Goal: Download file/media

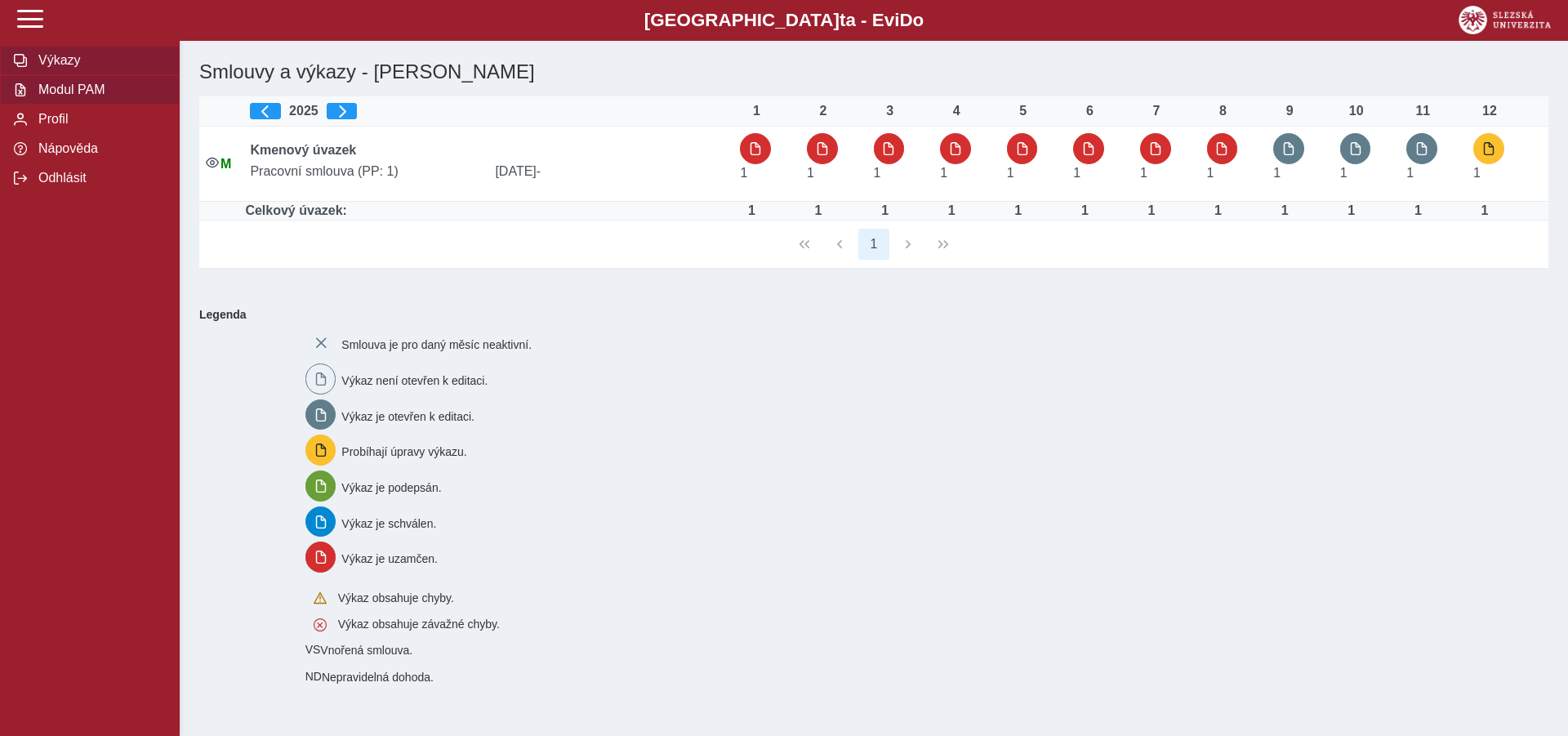
click at [73, 97] on span "Modul PAM" at bounding box center [99, 90] width 132 height 15
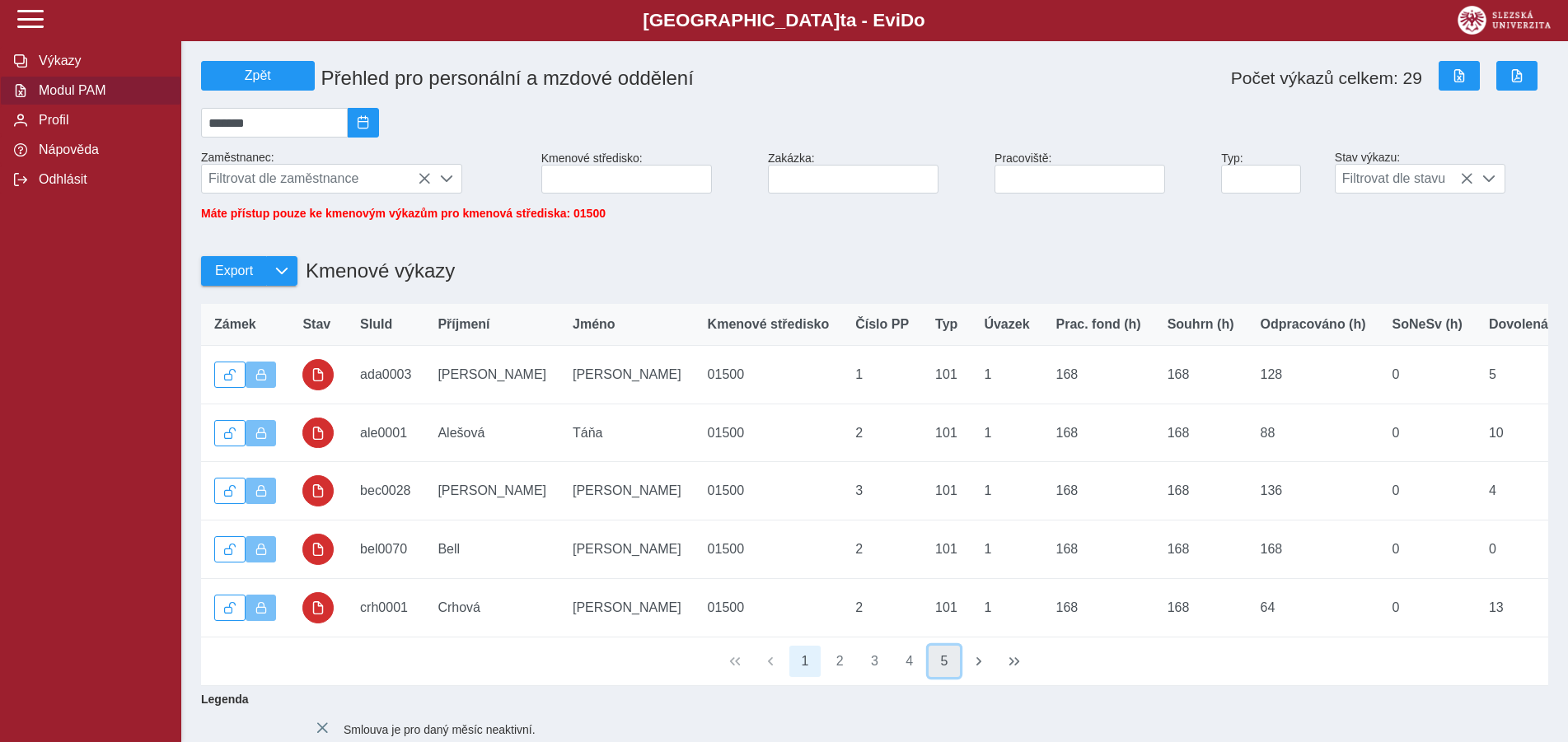
click at [947, 677] on button "5" at bounding box center [945, 661] width 31 height 31
click at [886, 677] on button "4" at bounding box center [875, 661] width 31 height 31
click at [835, 677] on button "3" at bounding box center [840, 661] width 31 height 31
click at [820, 677] on button "1" at bounding box center [805, 661] width 31 height 31
click at [247, 72] on span "Zpět" at bounding box center [257, 75] width 99 height 15
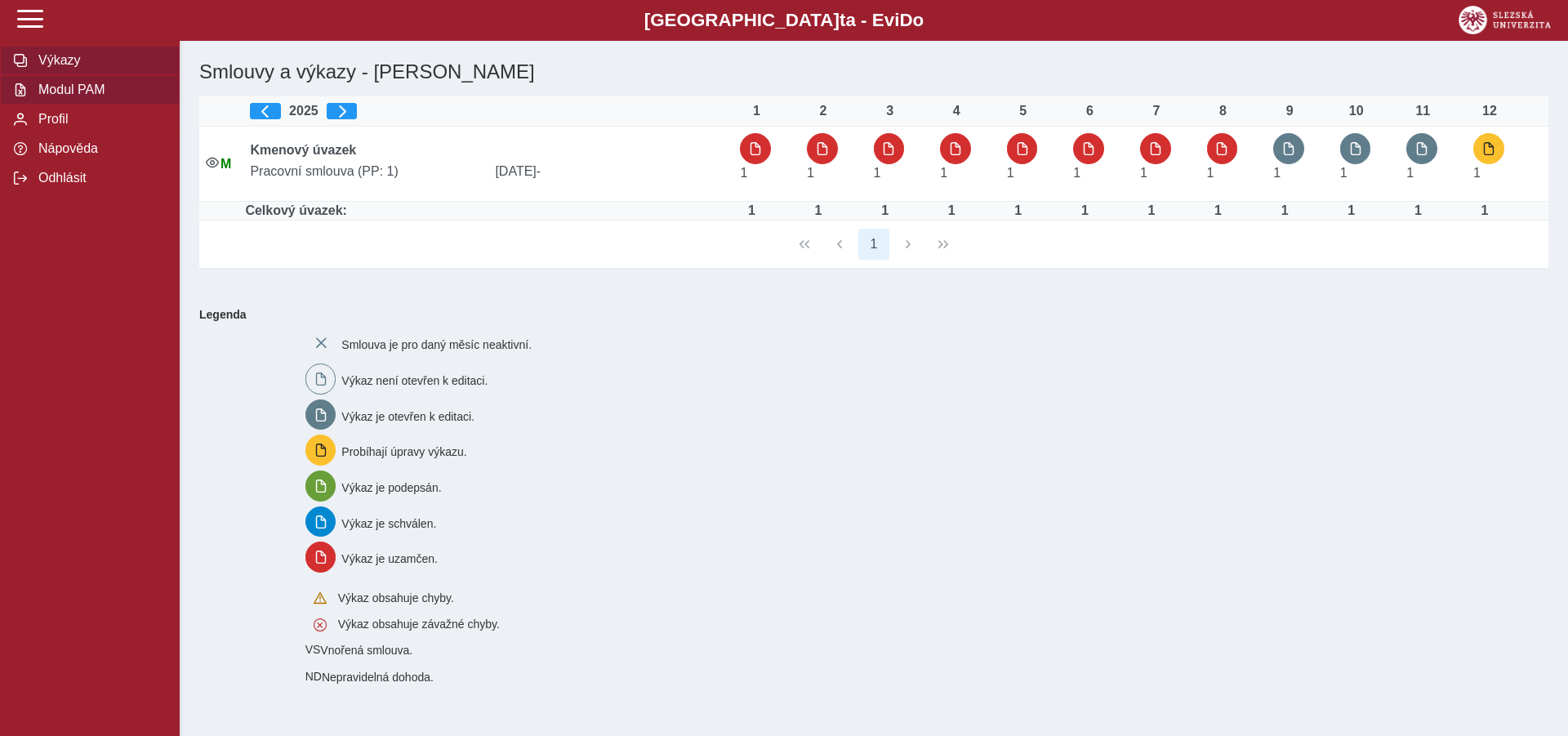
click at [90, 97] on span "Modul PAM" at bounding box center [99, 90] width 132 height 15
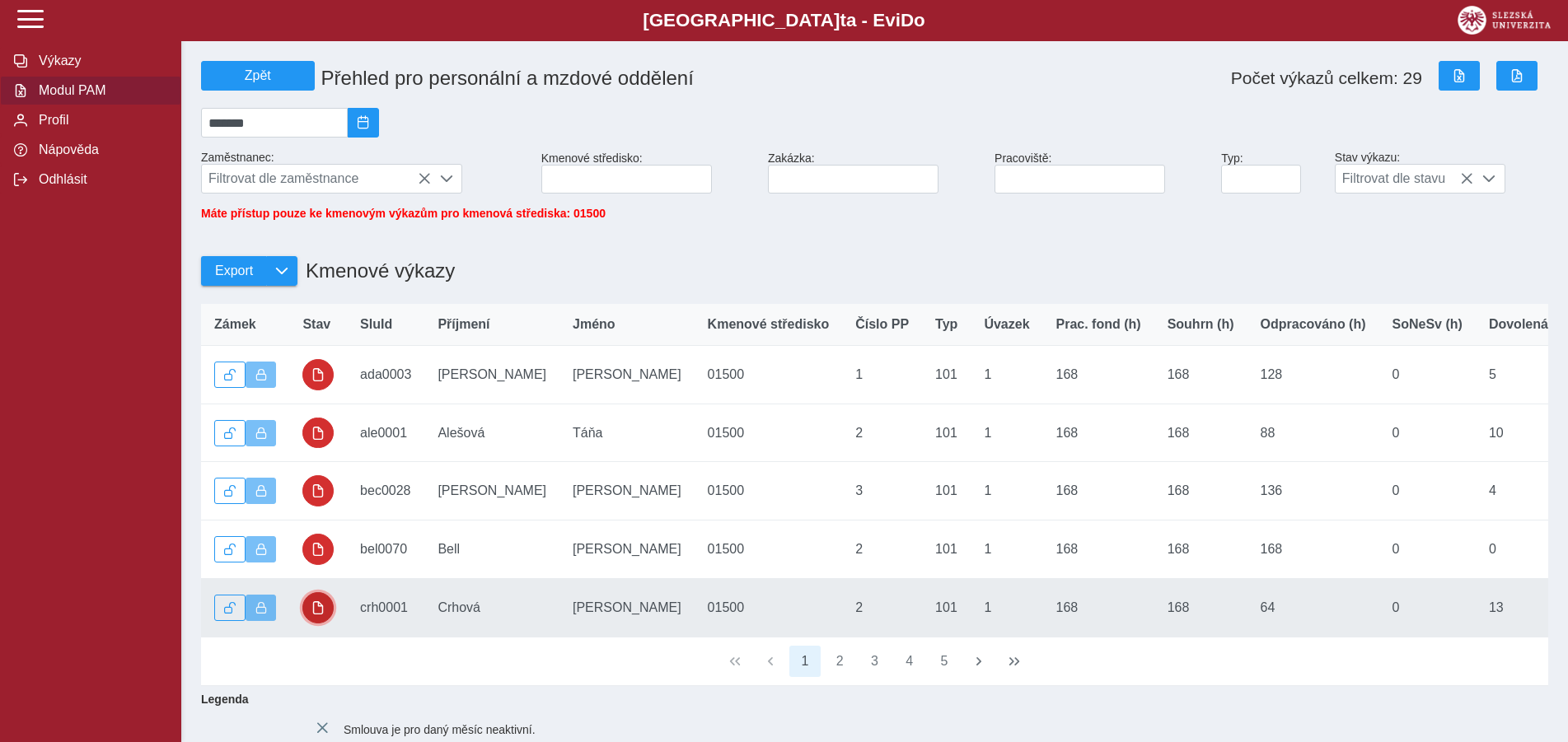
click at [323, 615] on span "button" at bounding box center [318, 608] width 13 height 13
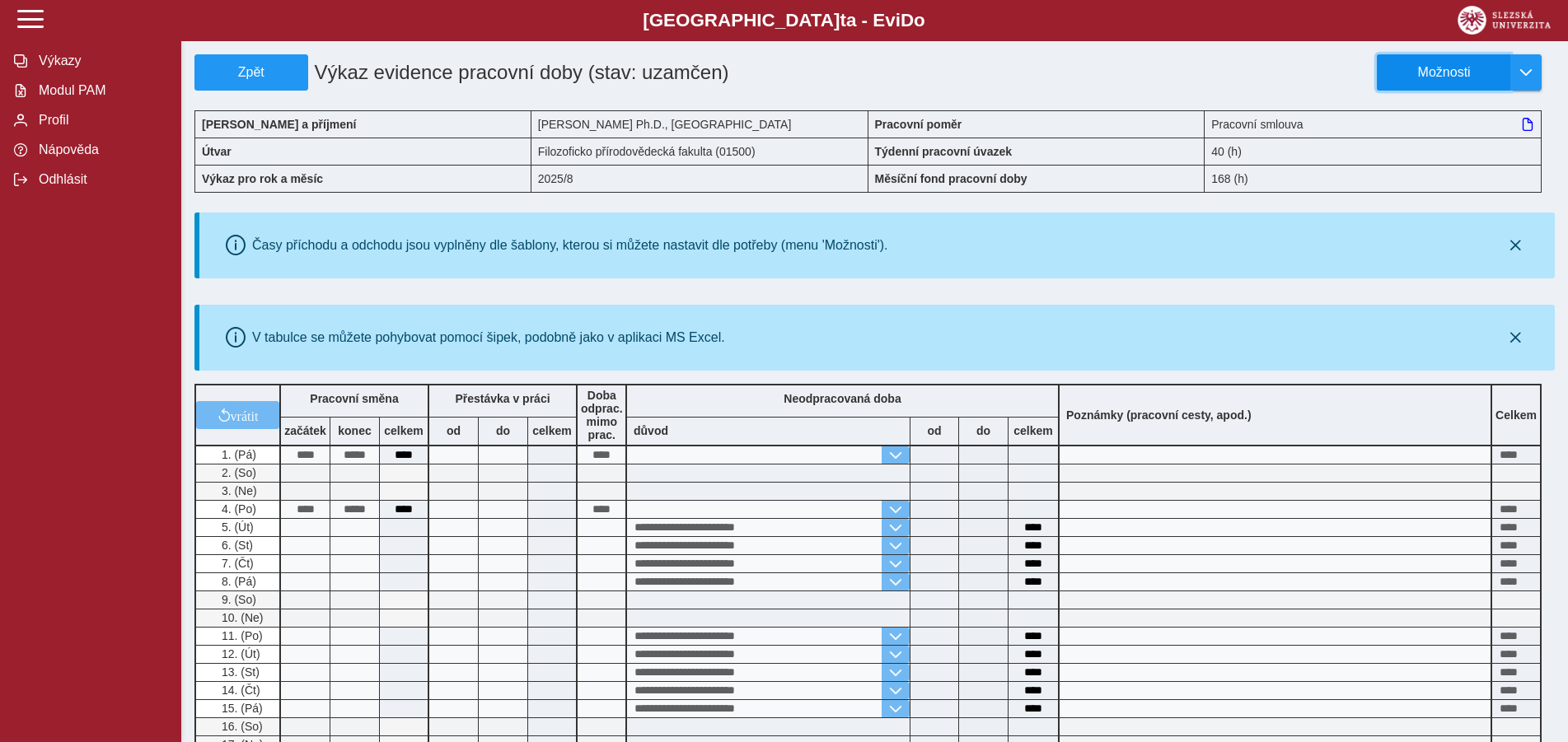
click at [1444, 71] on span "Možnosti" at bounding box center [1443, 72] width 106 height 15
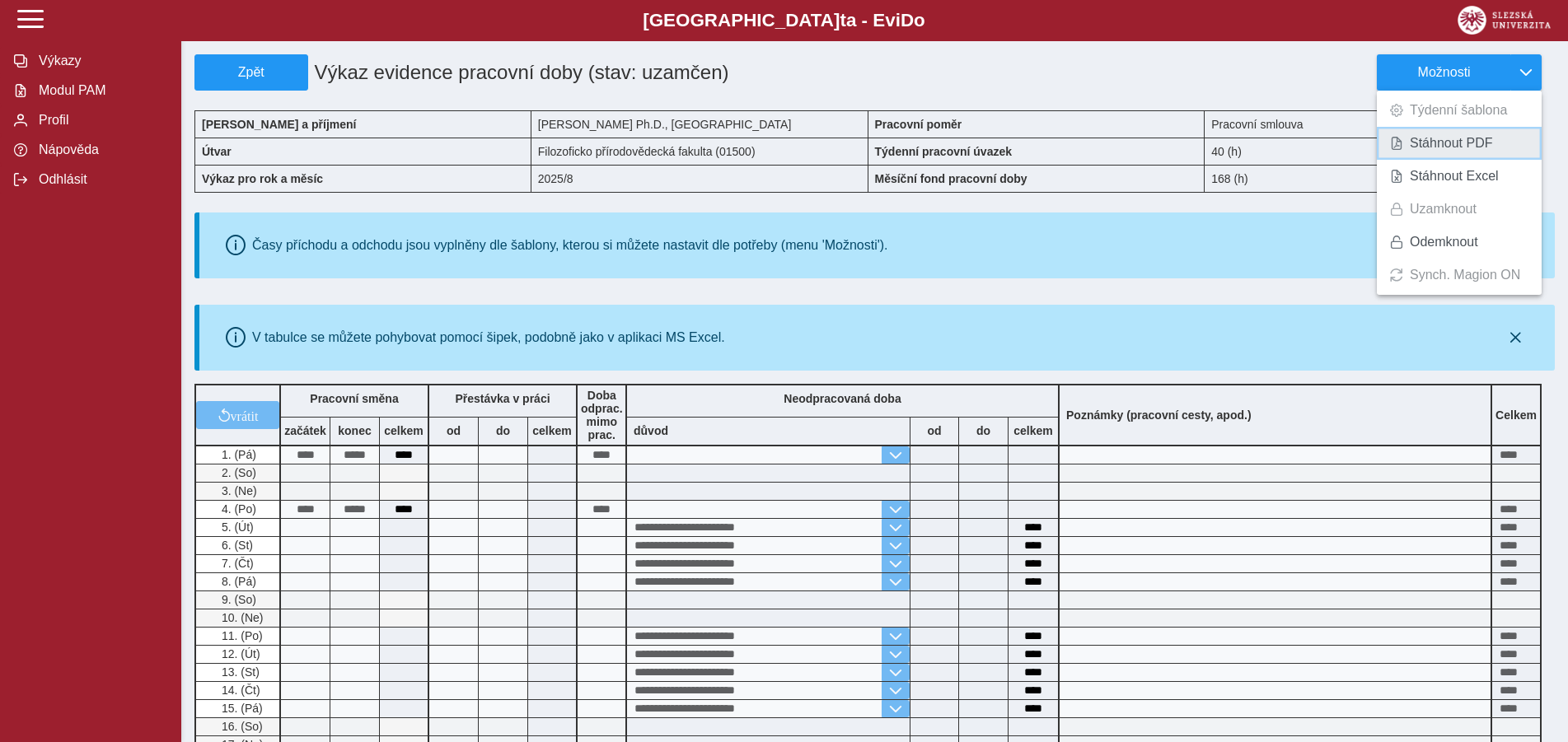
click at [1439, 137] on span "Stáhnout PDF" at bounding box center [1451, 143] width 84 height 13
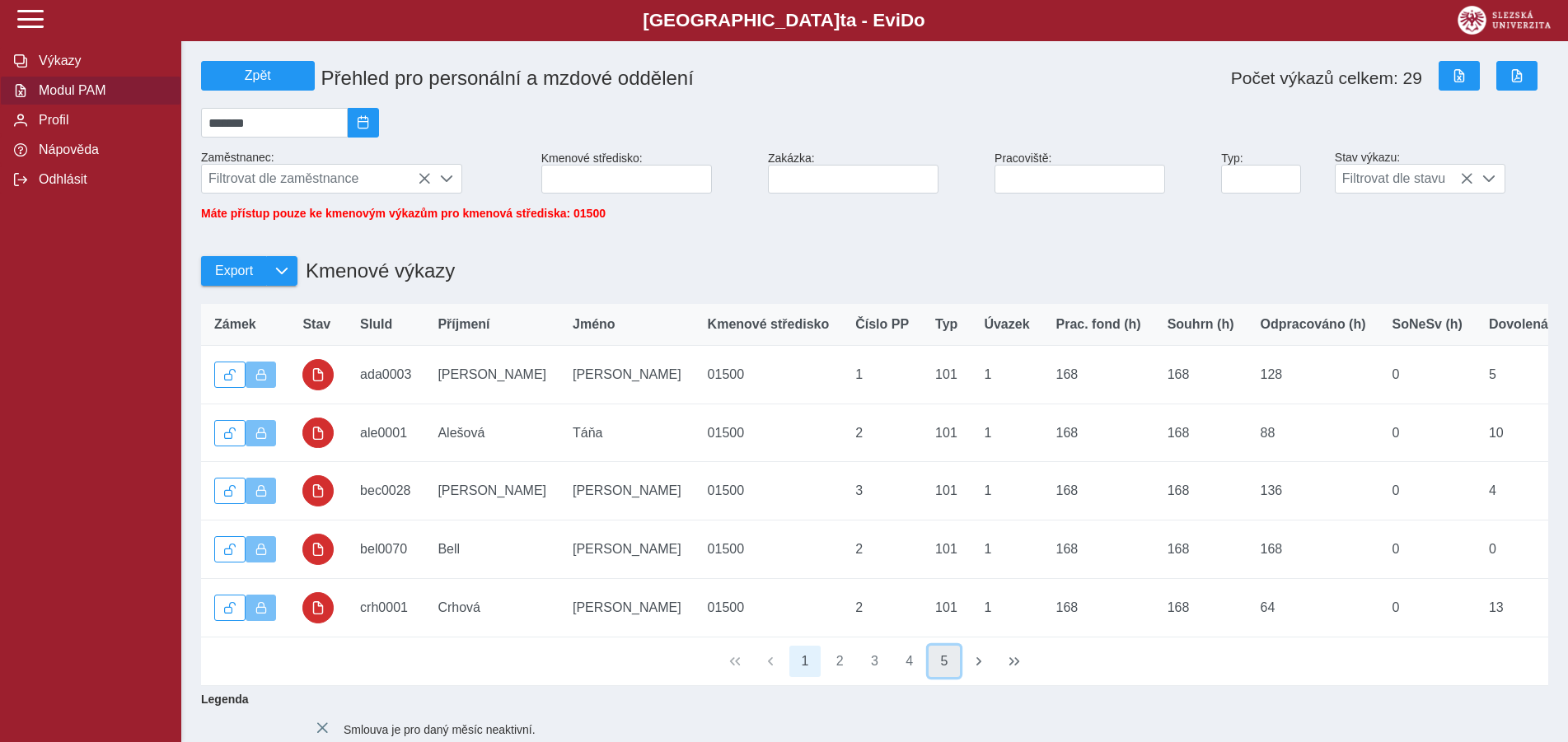
click at [956, 677] on button "5" at bounding box center [945, 661] width 31 height 31
click at [949, 677] on button "6" at bounding box center [945, 661] width 31 height 31
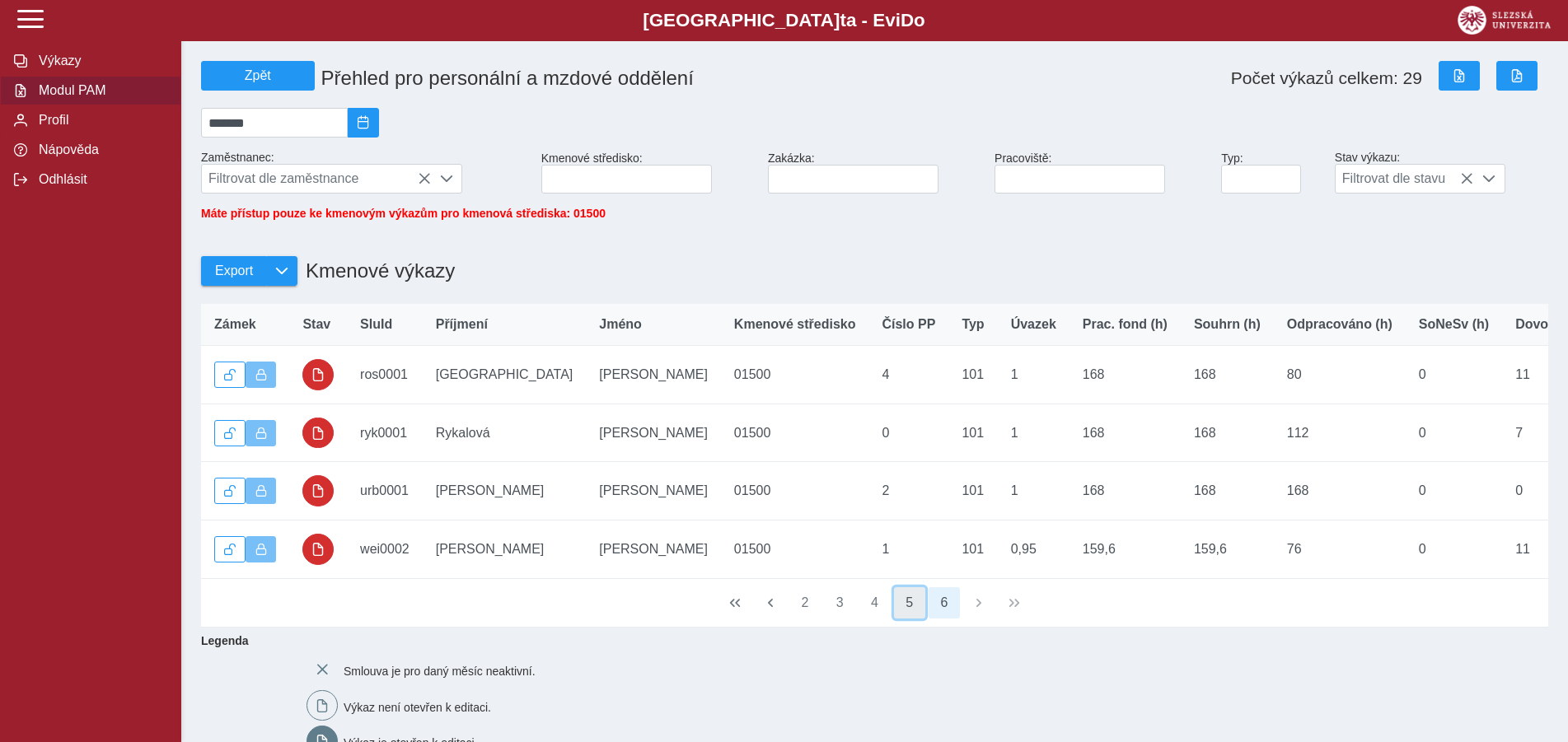
click at [901, 619] on button "5" at bounding box center [909, 603] width 31 height 31
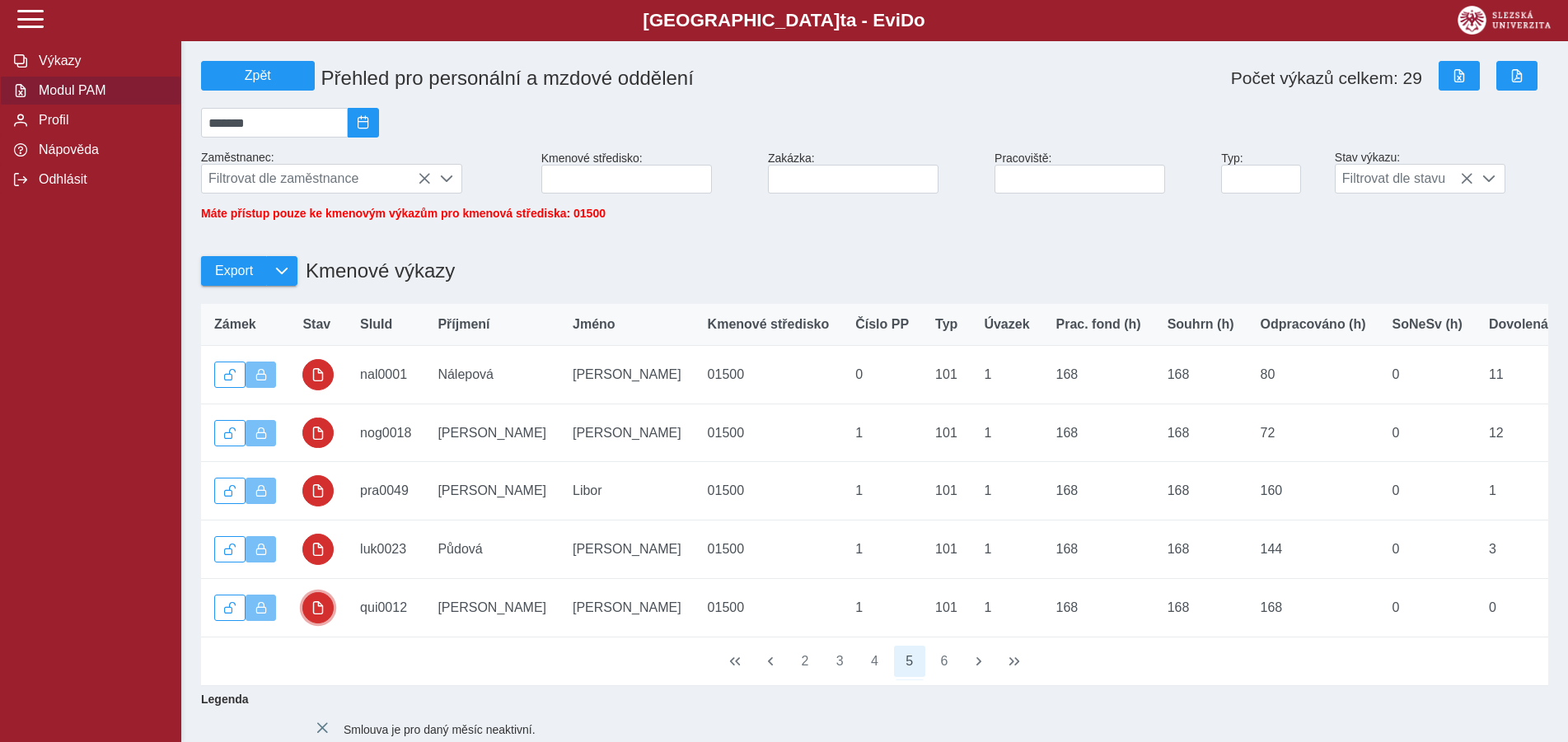
drag, startPoint x: 325, startPoint y: 621, endPoint x: 314, endPoint y: 634, distance: 17.0
click at [325, 622] on button "button" at bounding box center [318, 608] width 31 height 31
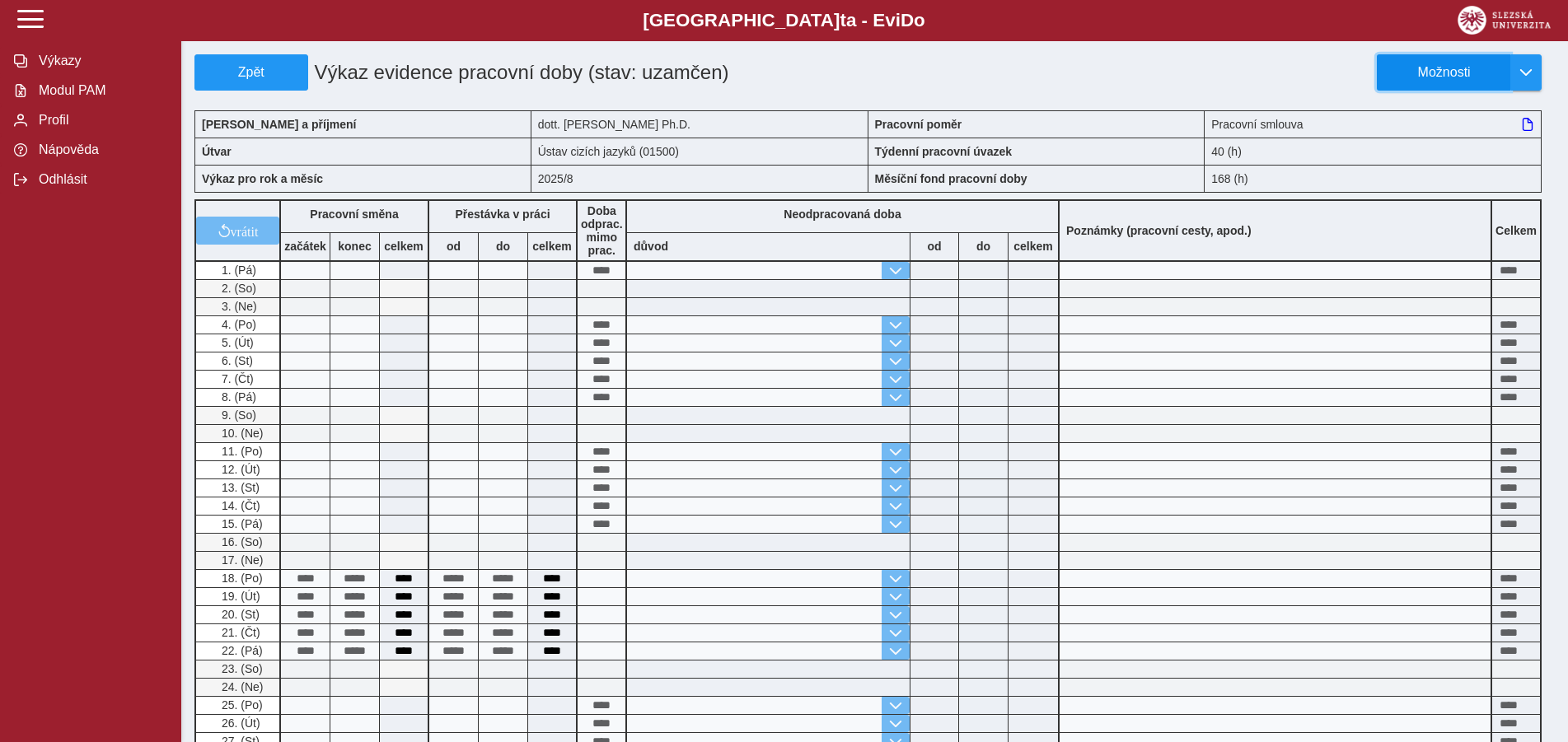
click at [1435, 67] on span "Možnosti" at bounding box center [1443, 72] width 106 height 15
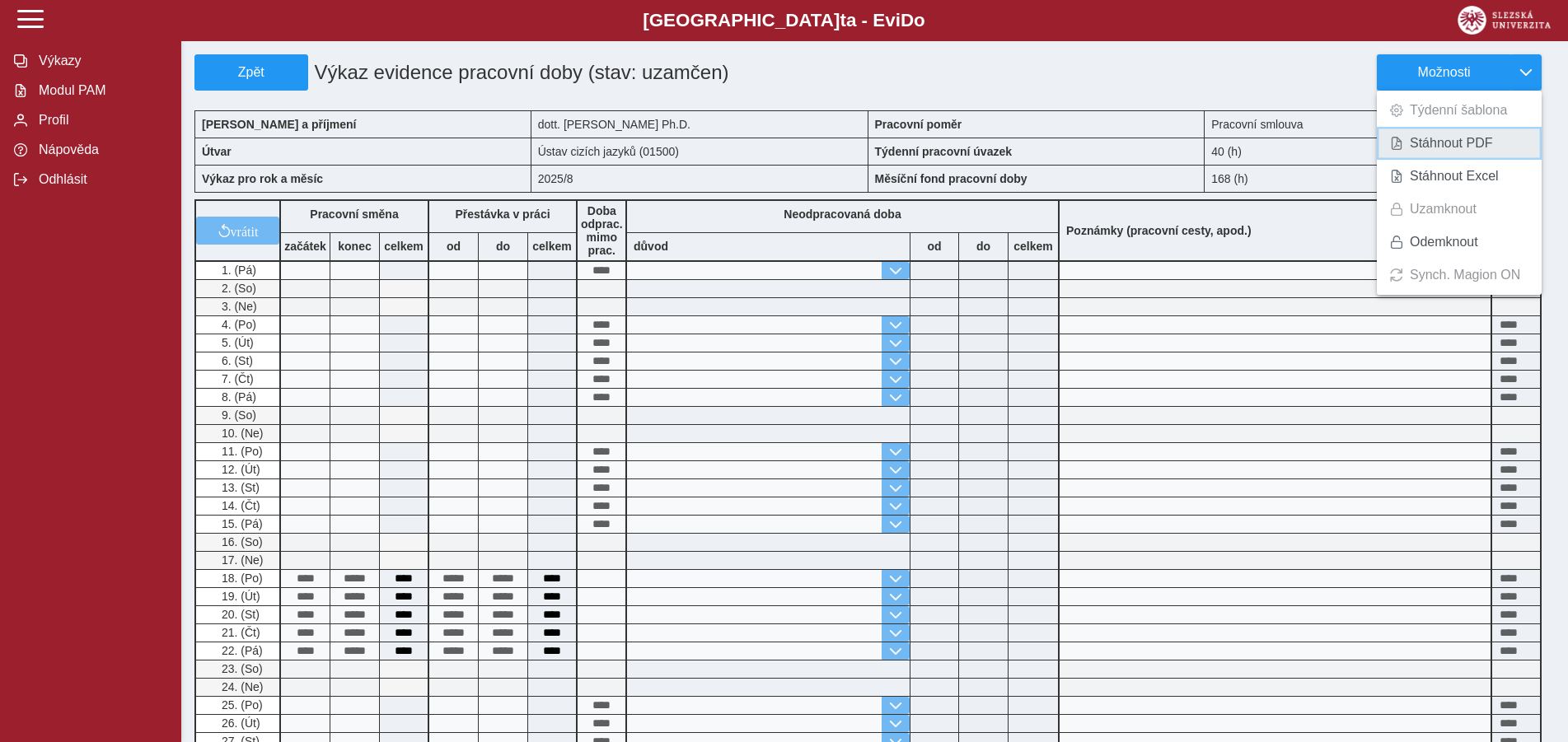
click at [1450, 143] on span "Stáhnout PDF" at bounding box center [1451, 143] width 84 height 13
